Goal: Task Accomplishment & Management: Use online tool/utility

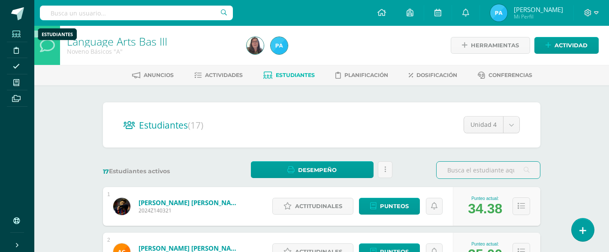
click at [20, 39] on span at bounding box center [16, 34] width 19 height 12
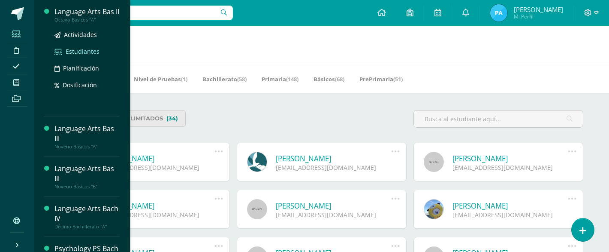
click at [73, 55] on span "Estudiantes" at bounding box center [83, 51] width 34 height 8
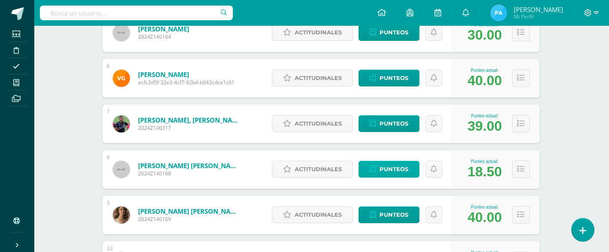
scroll to position [356, 0]
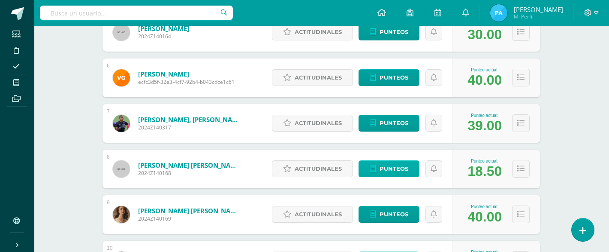
click at [408, 170] on span "Punteos" at bounding box center [394, 169] width 29 height 16
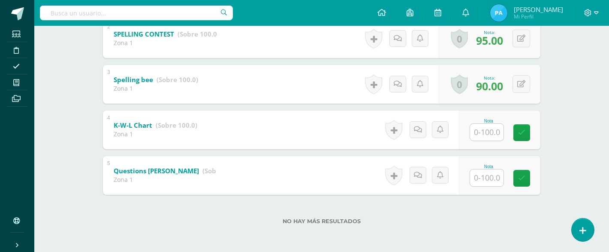
scroll to position [240, 0]
click at [481, 182] on input "text" at bounding box center [492, 177] width 34 height 17
type input "60"
click at [424, 172] on icon at bounding box center [421, 174] width 9 height 7
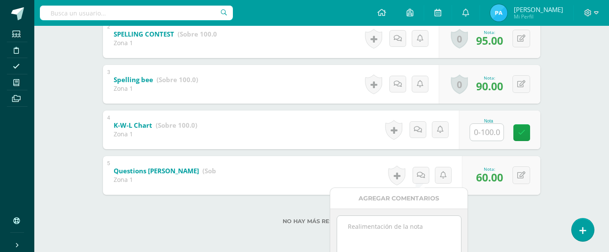
click at [377, 221] on textarea at bounding box center [399, 236] width 124 height 43
click at [377, 221] on textarea "Entregado: [DATE]" at bounding box center [399, 236] width 124 height 43
click at [415, 224] on textarea "Entregado: [DATE]" at bounding box center [399, 236] width 124 height 43
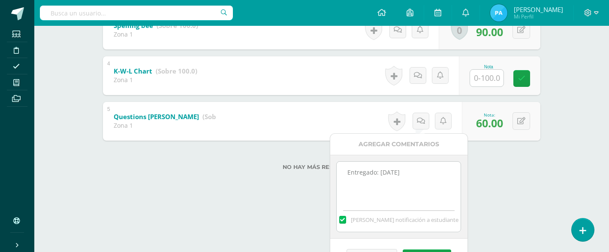
type textarea "Entregado: [DATE]"
click at [346, 217] on label at bounding box center [343, 219] width 7 height 8
click at [0, 0] on input "[PERSON_NAME] notificación a estudiante" at bounding box center [0, 0] width 0 height 0
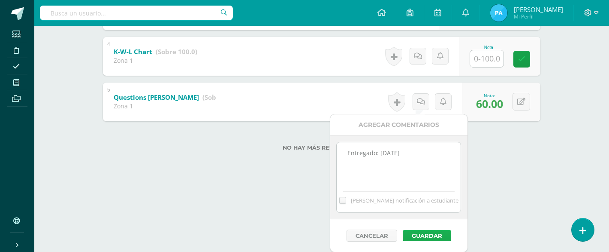
click at [422, 237] on button "Guardar" at bounding box center [427, 235] width 49 height 11
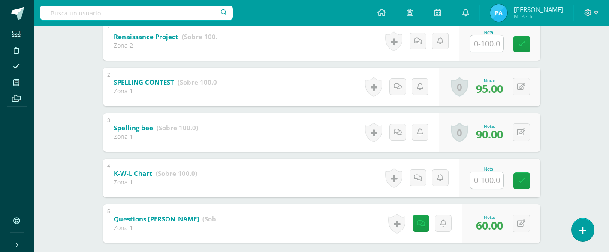
scroll to position [182, 0]
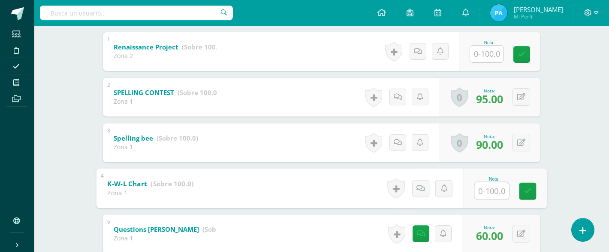
click at [485, 187] on input "text" at bounding box center [492, 190] width 34 height 17
type input "0"
click at [534, 186] on link at bounding box center [528, 190] width 17 height 17
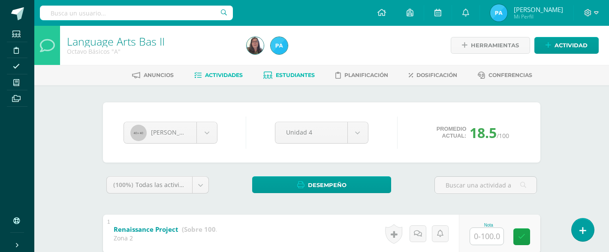
scroll to position [0, 0]
click at [281, 74] on span "Estudiantes" at bounding box center [295, 75] width 39 height 6
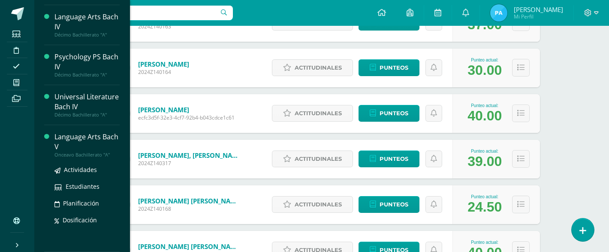
scroll to position [115, 0]
click at [74, 188] on span "Estudiantes" at bounding box center [83, 186] width 34 height 8
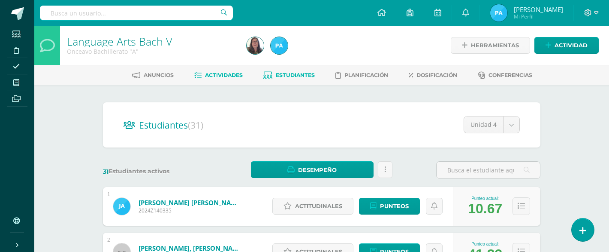
click at [224, 76] on span "Actividades" at bounding box center [224, 75] width 38 height 6
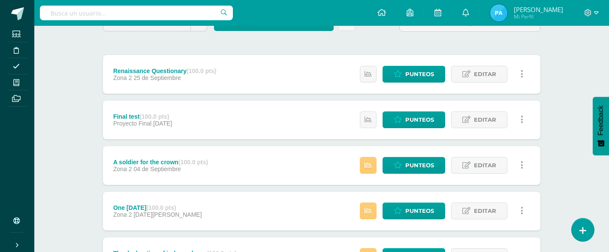
scroll to position [91, 0]
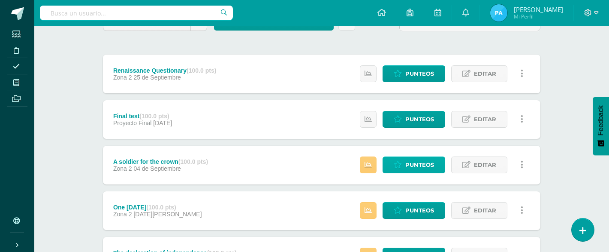
click at [402, 163] on icon at bounding box center [398, 164] width 8 height 7
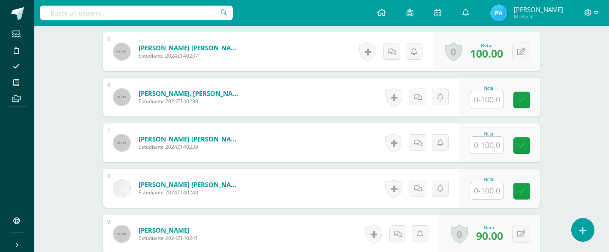
scroll to position [462, 0]
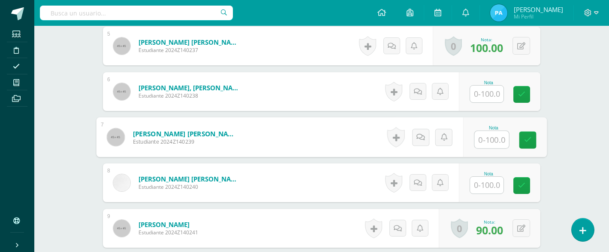
click at [500, 139] on input "text" at bounding box center [492, 139] width 34 height 17
type input "80"
click at [533, 140] on link at bounding box center [528, 139] width 17 height 17
click at [422, 139] on icon at bounding box center [424, 136] width 9 height 7
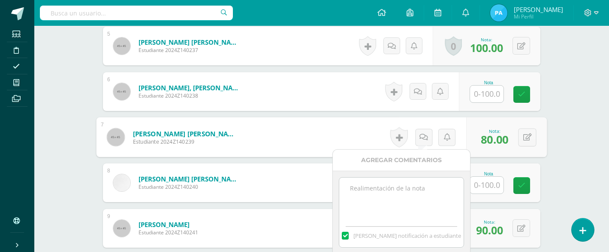
click at [391, 185] on textarea at bounding box center [402, 198] width 124 height 43
type textarea "Incomplete"
click at [349, 236] on label at bounding box center [345, 235] width 7 height 8
click at [0, 0] on input "[PERSON_NAME] notificación a estudiante" at bounding box center [0, 0] width 0 height 0
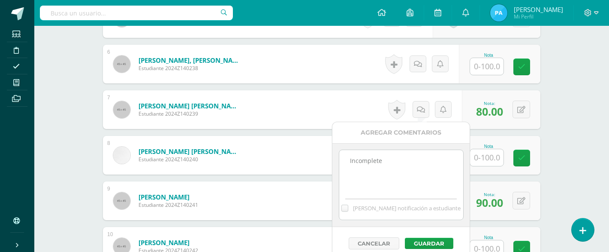
scroll to position [490, 0]
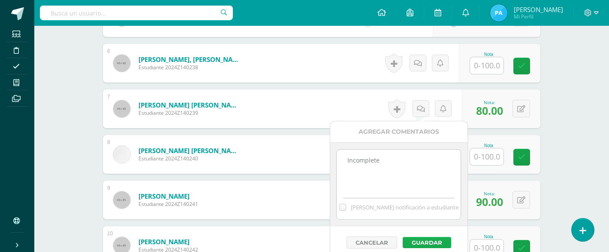
click at [425, 240] on button "Guardar" at bounding box center [427, 242] width 49 height 11
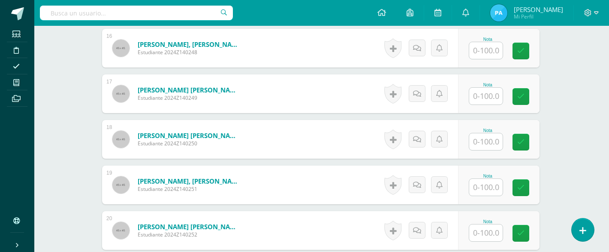
scroll to position [963, 1]
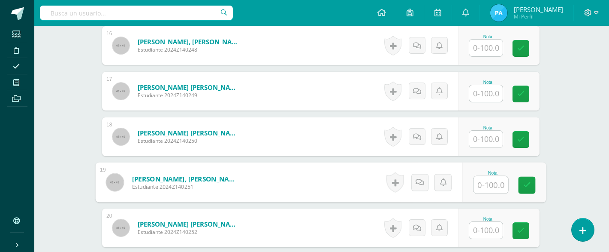
click at [484, 184] on input "text" at bounding box center [491, 184] width 34 height 17
type input "90"
click at [532, 187] on link at bounding box center [527, 184] width 17 height 17
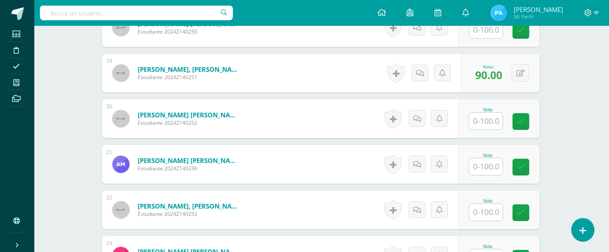
scroll to position [1061, 1]
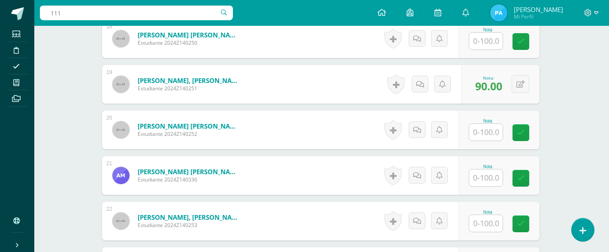
type input "111"
click at [486, 133] on input "text" at bounding box center [486, 132] width 33 height 17
type input "100"
click at [531, 127] on link at bounding box center [527, 132] width 17 height 17
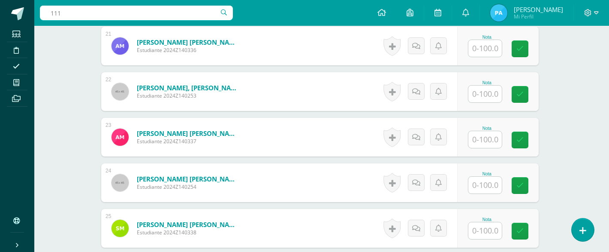
scroll to position [1190, 2]
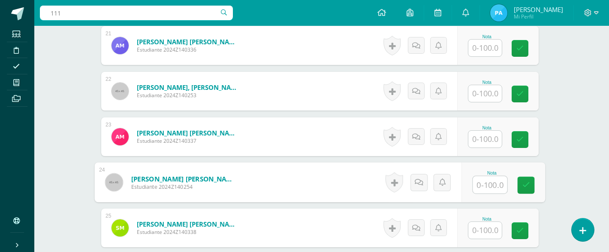
click at [476, 186] on input "text" at bounding box center [490, 184] width 34 height 17
type input "90"
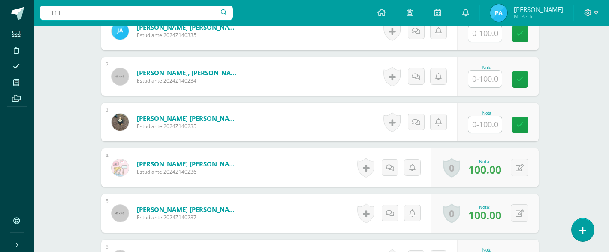
scroll to position [285, 2]
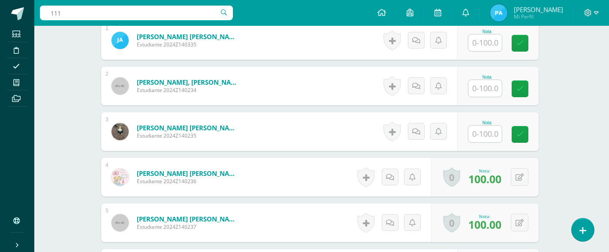
click at [485, 130] on input "text" at bounding box center [485, 133] width 33 height 17
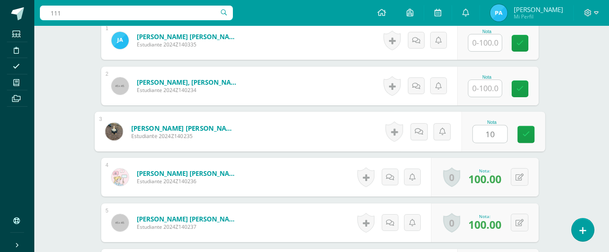
type input "100"
click at [524, 139] on link at bounding box center [526, 134] width 17 height 17
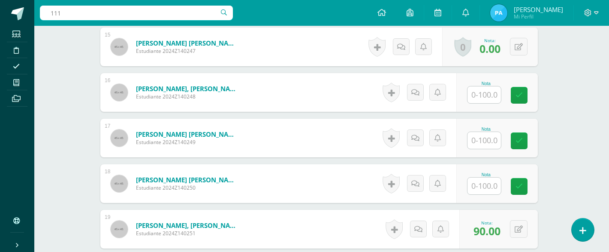
scroll to position [920, 3]
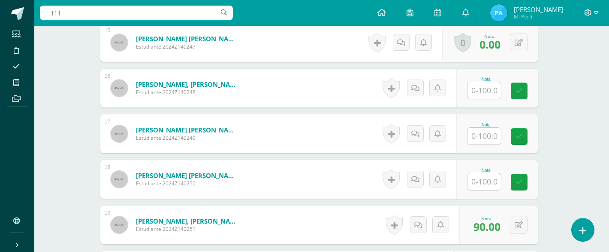
click at [483, 184] on input "text" at bounding box center [484, 181] width 33 height 17
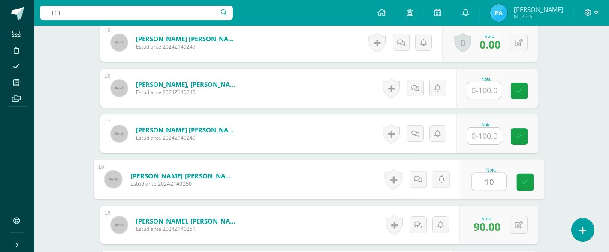
type input "100"
click at [526, 180] on icon at bounding box center [526, 181] width 8 height 7
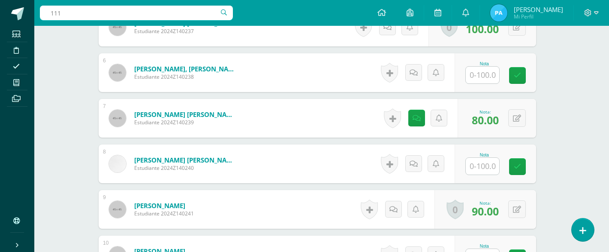
scroll to position [484, 4]
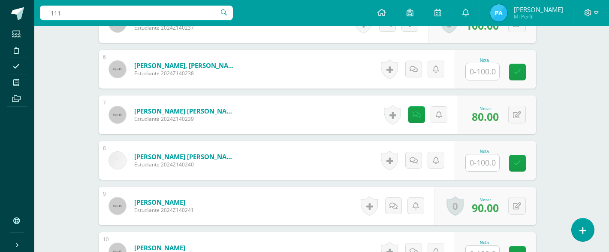
click at [485, 74] on input "text" at bounding box center [482, 71] width 33 height 17
type input "0"
click at [412, 71] on link at bounding box center [416, 69] width 17 height 17
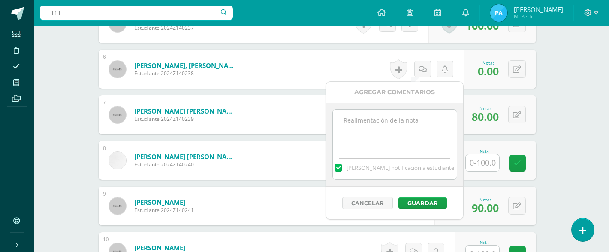
click at [353, 169] on label "[PERSON_NAME] notificación a estudiante" at bounding box center [395, 168] width 124 height 8
click at [0, 0] on input "[PERSON_NAME] notificación a estudiante" at bounding box center [0, 0] width 0 height 0
click at [353, 149] on textarea at bounding box center [395, 130] width 124 height 43
type textarea "NO ENTREGADO"
click at [418, 202] on button "Guardar" at bounding box center [423, 202] width 49 height 11
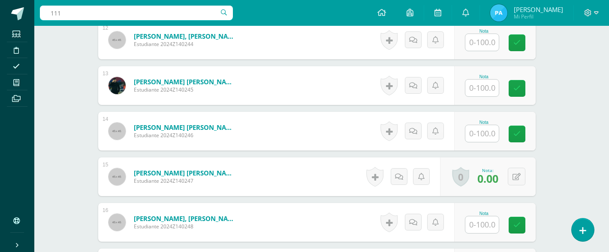
scroll to position [813, 5]
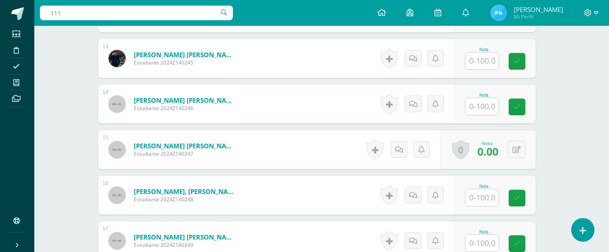
click at [476, 194] on input "text" at bounding box center [482, 197] width 33 height 17
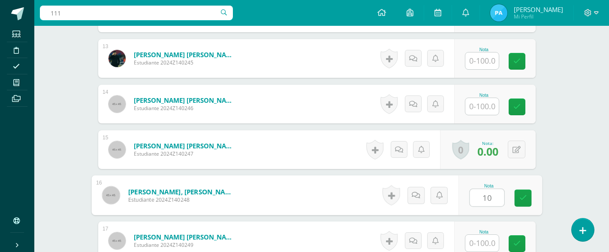
type input "100"
click at [525, 203] on link at bounding box center [523, 197] width 17 height 17
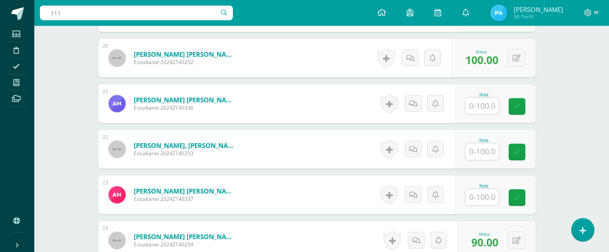
scroll to position [1151, 5]
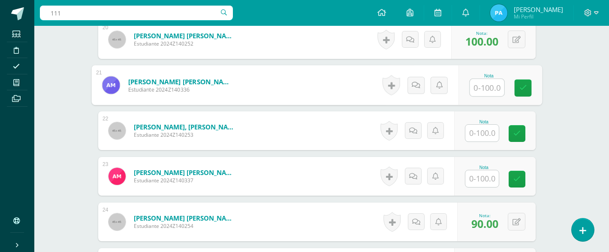
click at [482, 88] on input "text" at bounding box center [487, 87] width 34 height 17
type input "100"
click at [524, 85] on icon at bounding box center [524, 87] width 8 height 7
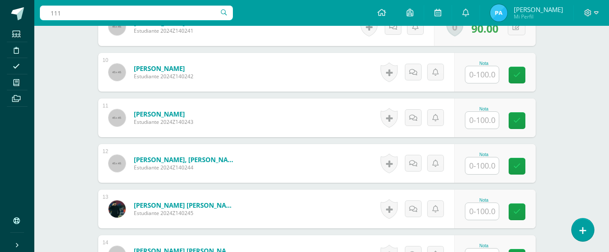
scroll to position [664, 5]
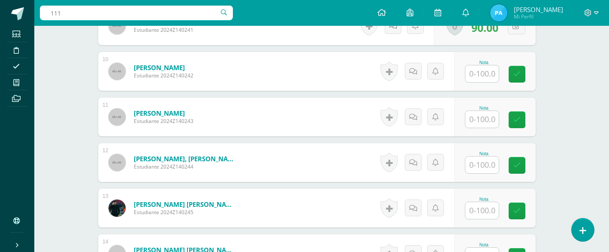
click at [495, 165] on input "text" at bounding box center [482, 164] width 33 height 17
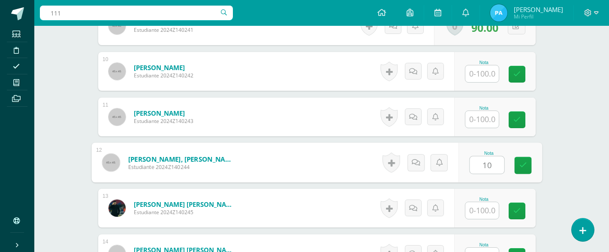
type input "100"
click at [519, 167] on link at bounding box center [523, 165] width 17 height 17
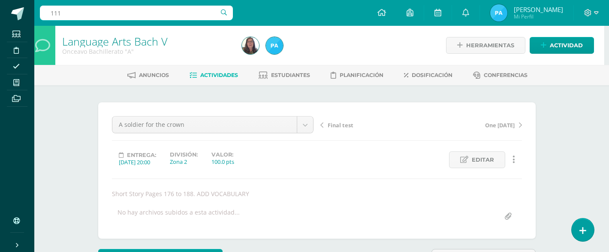
scroll to position [0, 5]
